Goal: Information Seeking & Learning: Find specific fact

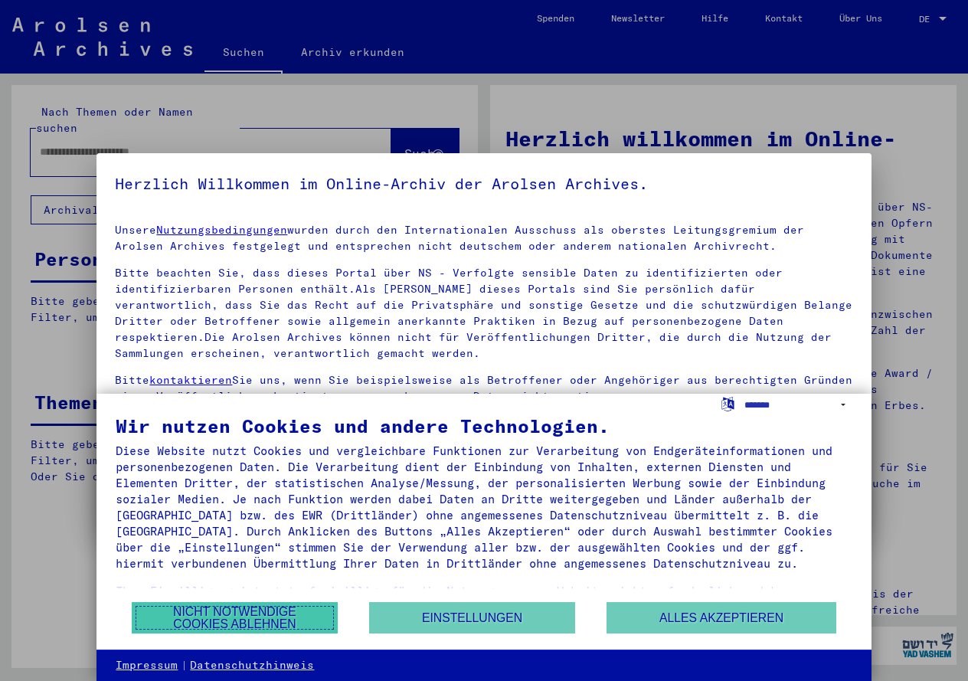
click at [284, 616] on button "Nicht notwendige Cookies ablehnen" at bounding box center [235, 617] width 206 height 31
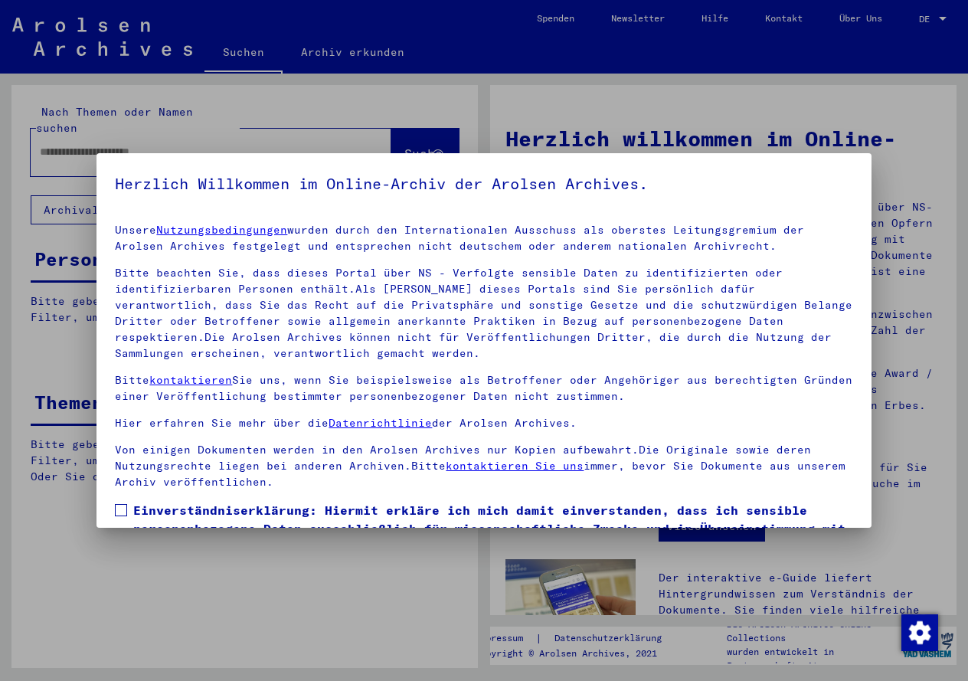
click at [888, 162] on div at bounding box center [484, 340] width 968 height 681
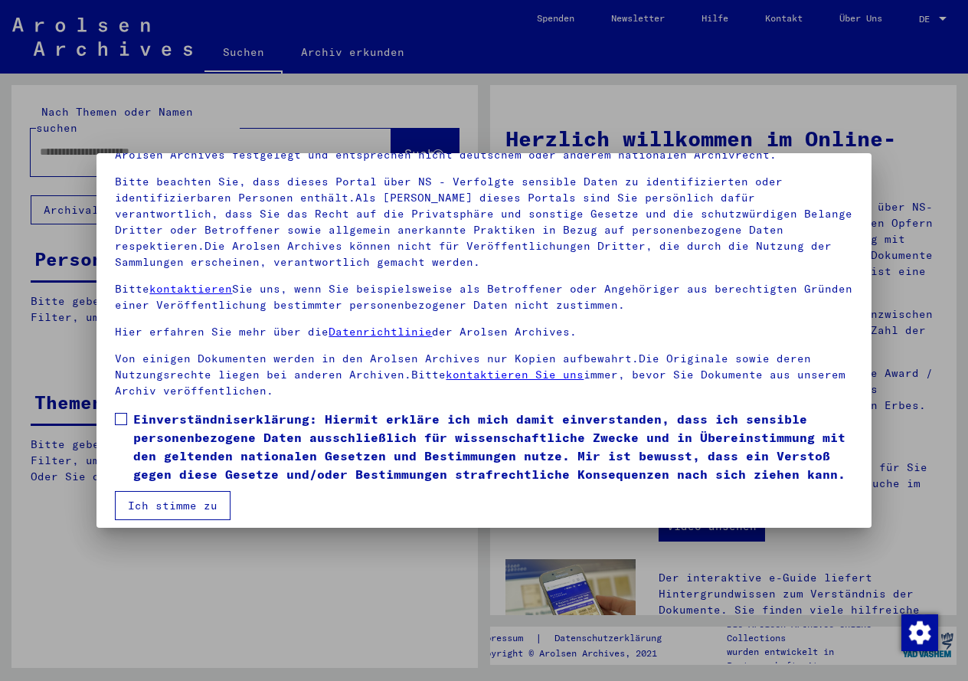
scroll to position [102, 0]
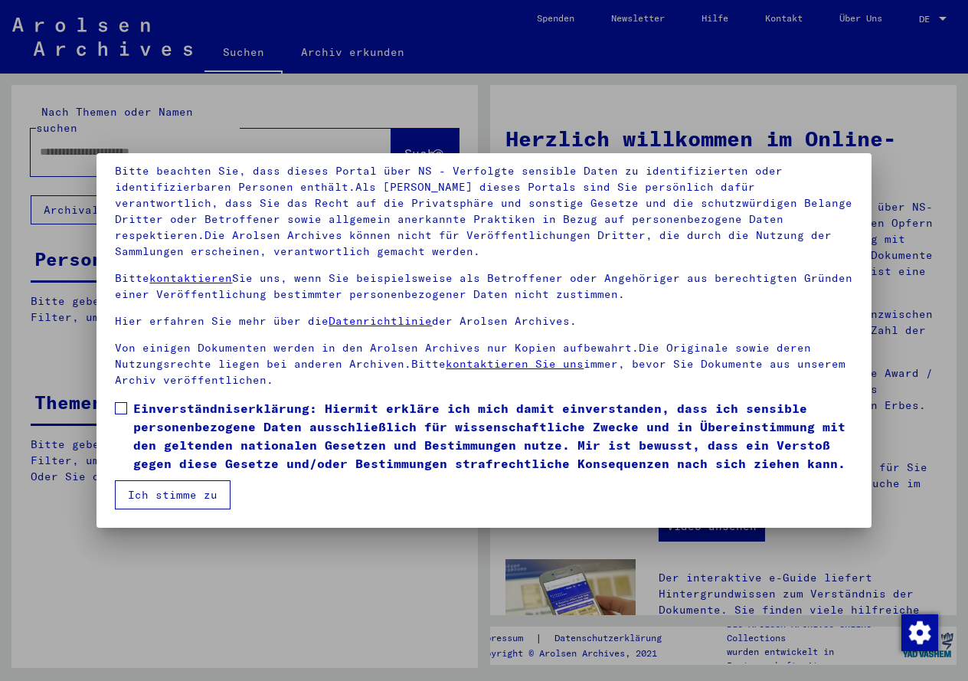
click at [183, 492] on button "Ich stimme zu" at bounding box center [173, 494] width 116 height 29
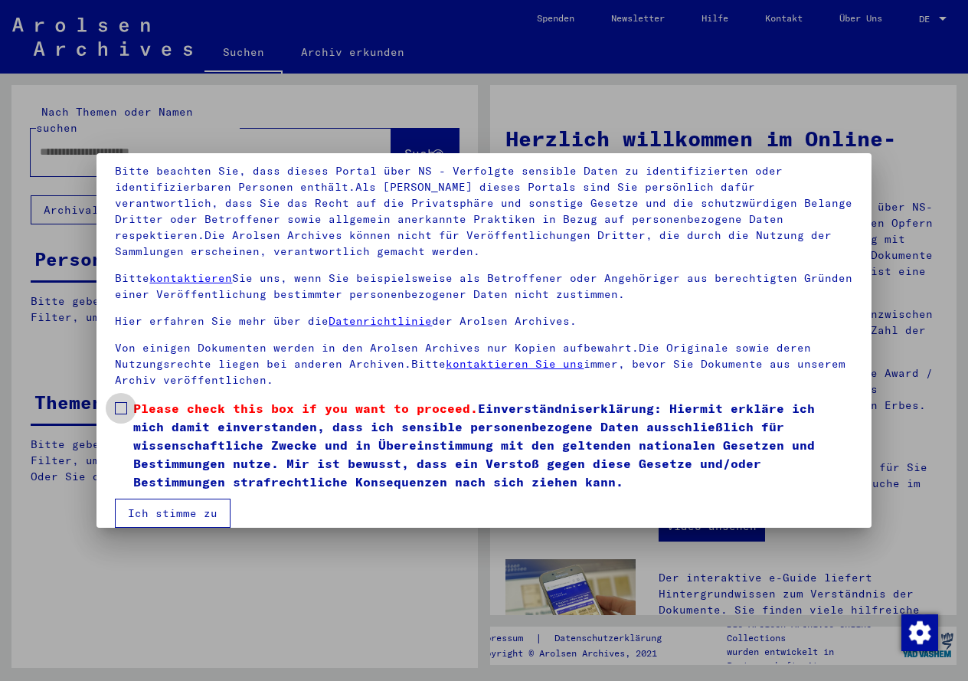
click at [120, 404] on span at bounding box center [121, 408] width 12 height 12
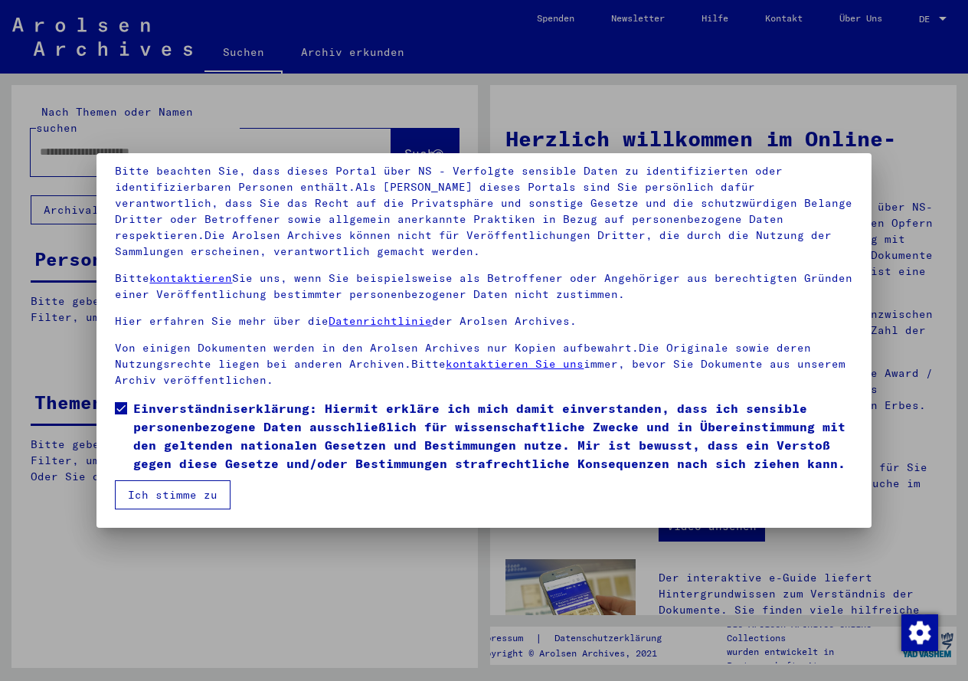
click at [183, 495] on button "Ich stimme zu" at bounding box center [173, 494] width 116 height 29
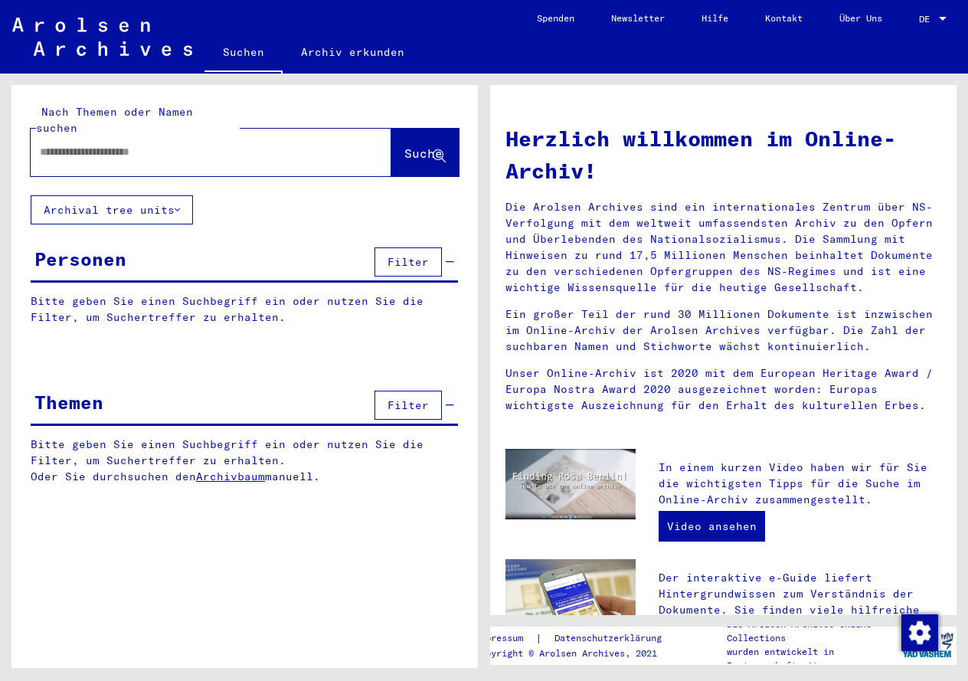
click at [50, 144] on input "text" at bounding box center [193, 152] width 306 height 16
type input "**********"
click at [407, 145] on span "Suche" at bounding box center [423, 152] width 38 height 15
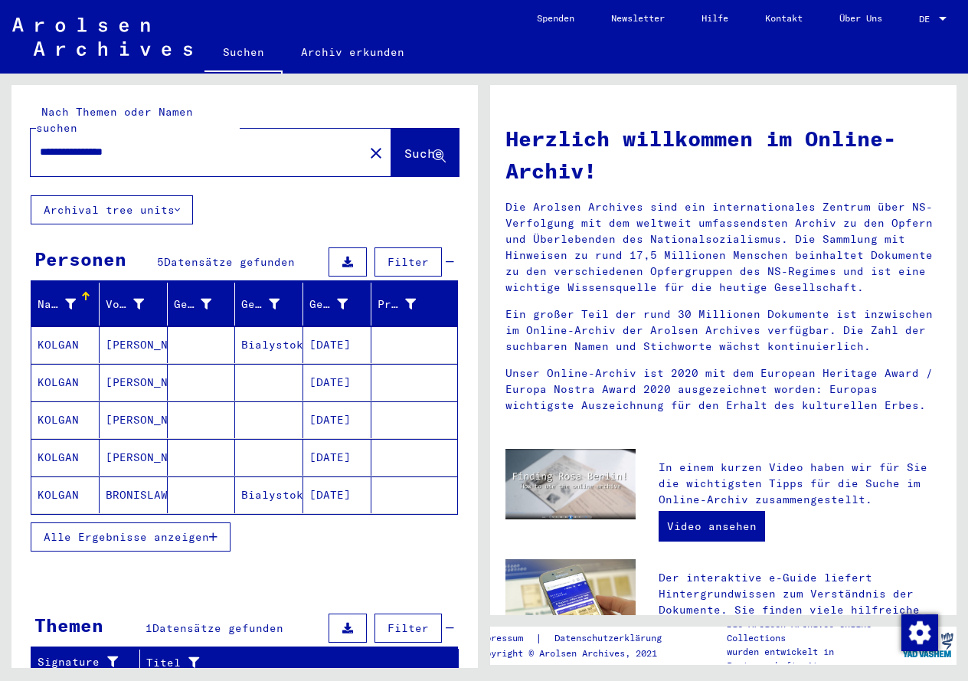
click at [323, 483] on mat-cell "[DATE]" at bounding box center [337, 494] width 68 height 37
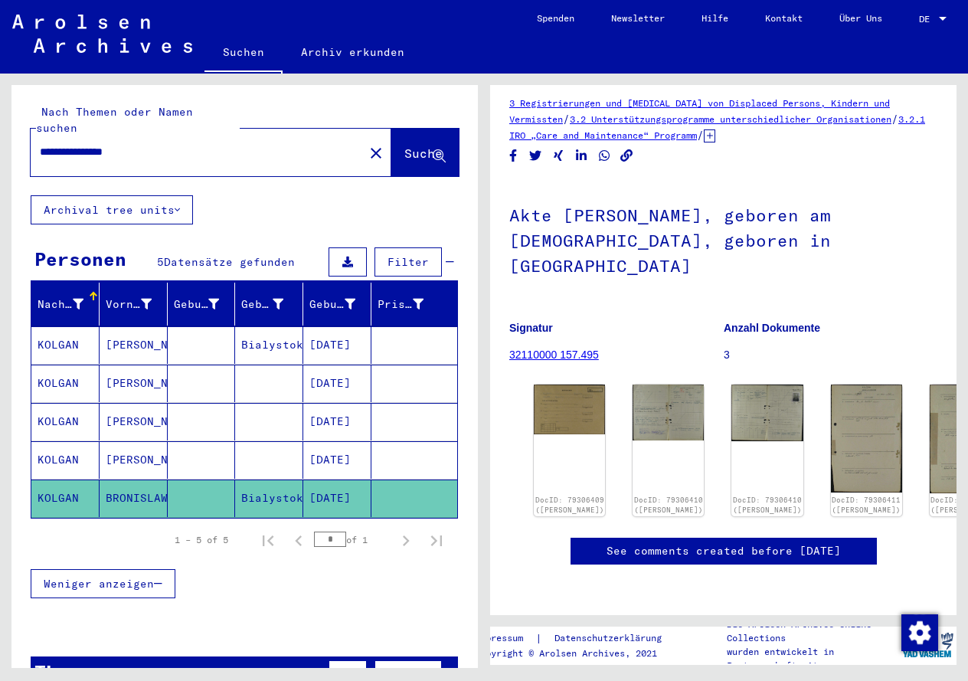
scroll to position [388, 0]
click at [806, 543] on link "See comments created before [DATE]" at bounding box center [723, 551] width 234 height 16
